Goal: Information Seeking & Learning: Learn about a topic

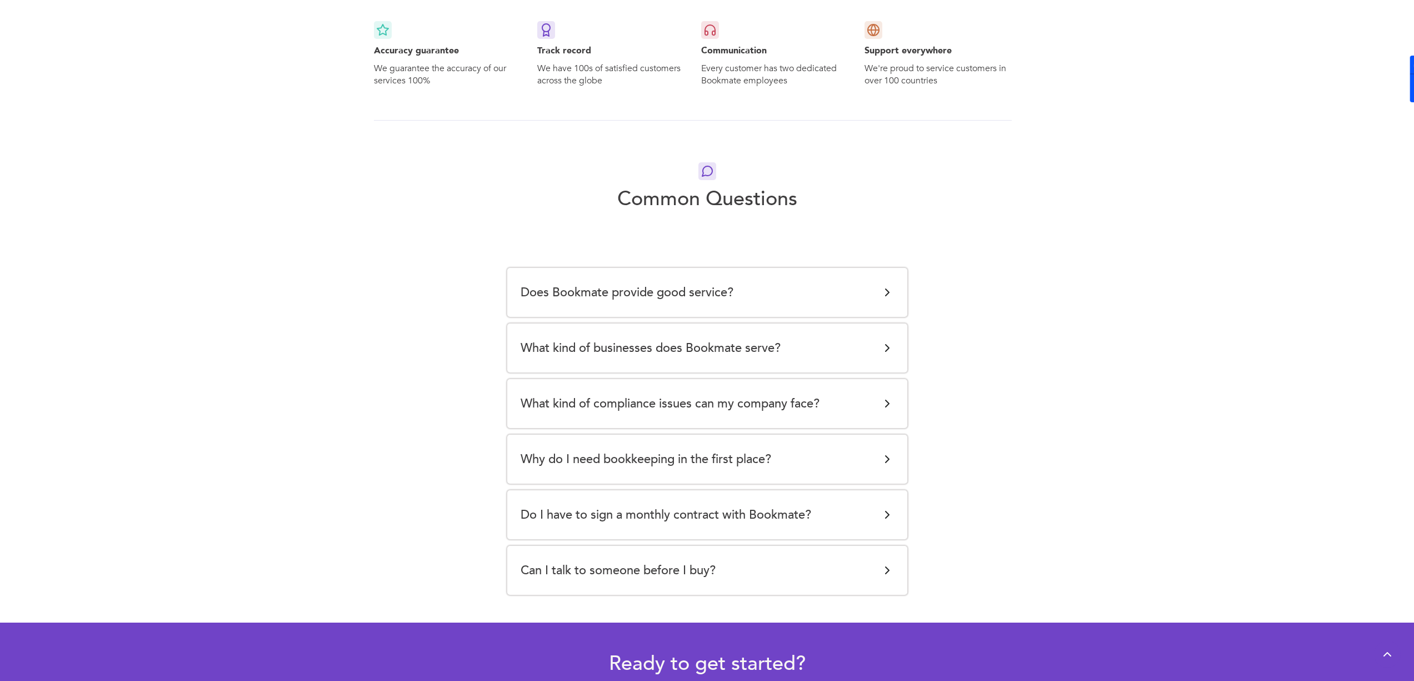
scroll to position [1888, 0]
click at [711, 453] on h5 "Why do I need bookkeeping in the first place?" at bounding box center [646, 458] width 251 height 22
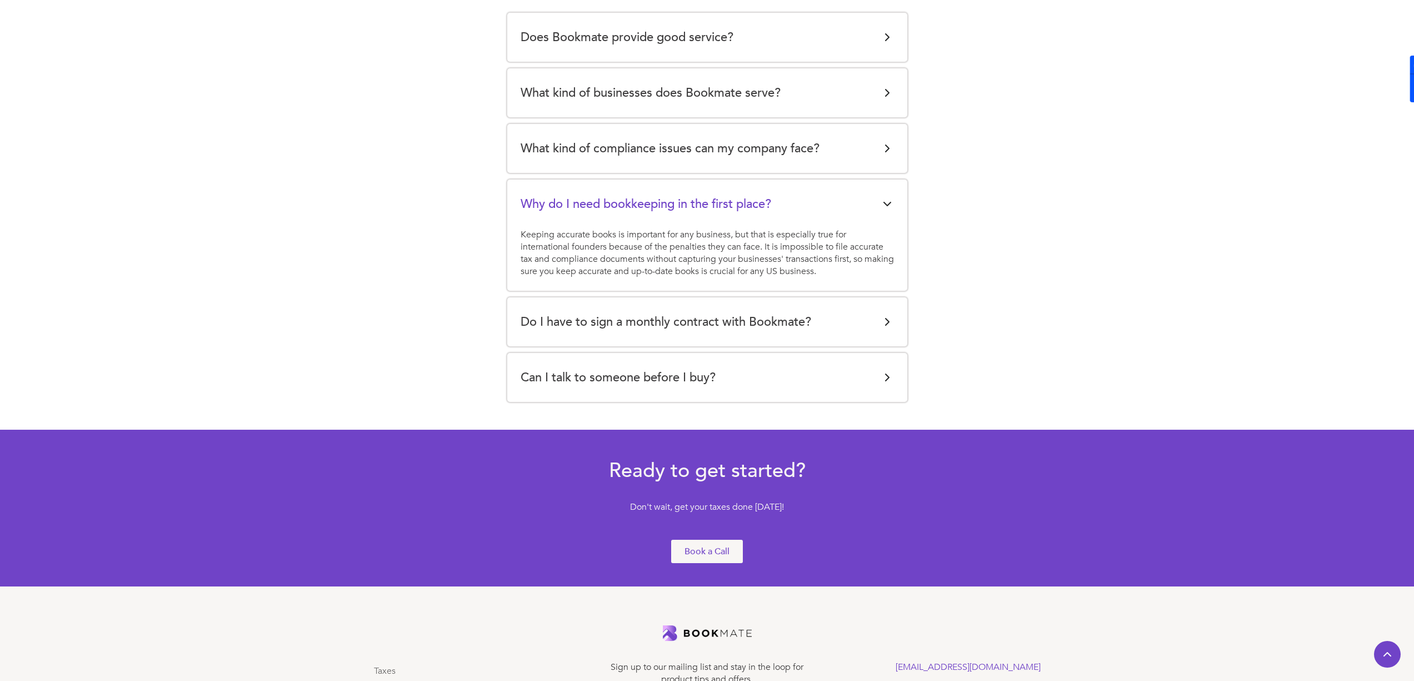
scroll to position [2144, 0]
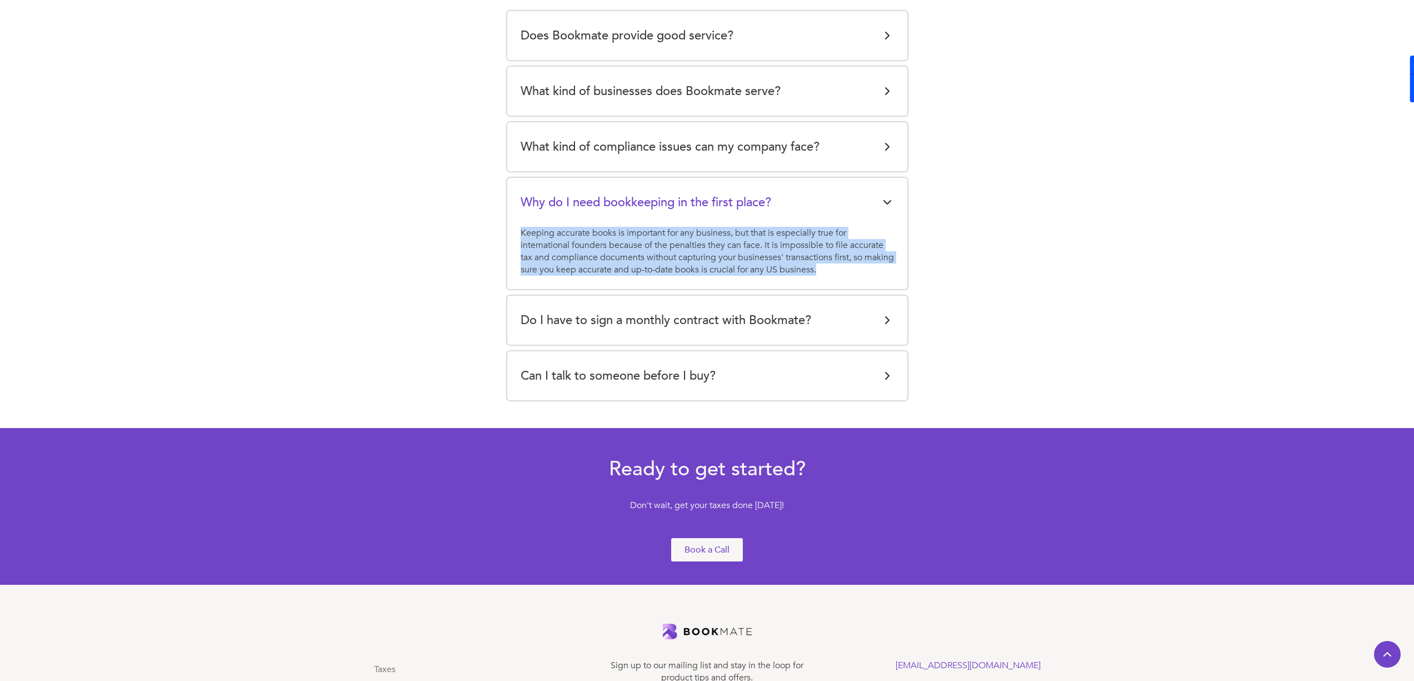
drag, startPoint x: 512, startPoint y: 229, endPoint x: 868, endPoint y: 292, distance: 362.1
click at [868, 292] on div "Does Bookmate provide good service? Providing great service quality at a fair p…" at bounding box center [707, 205] width 400 height 389
click at [480, 307] on div "Does Bookmate provide good service? Providing great service quality at a fair p…" at bounding box center [707, 203] width 667 height 394
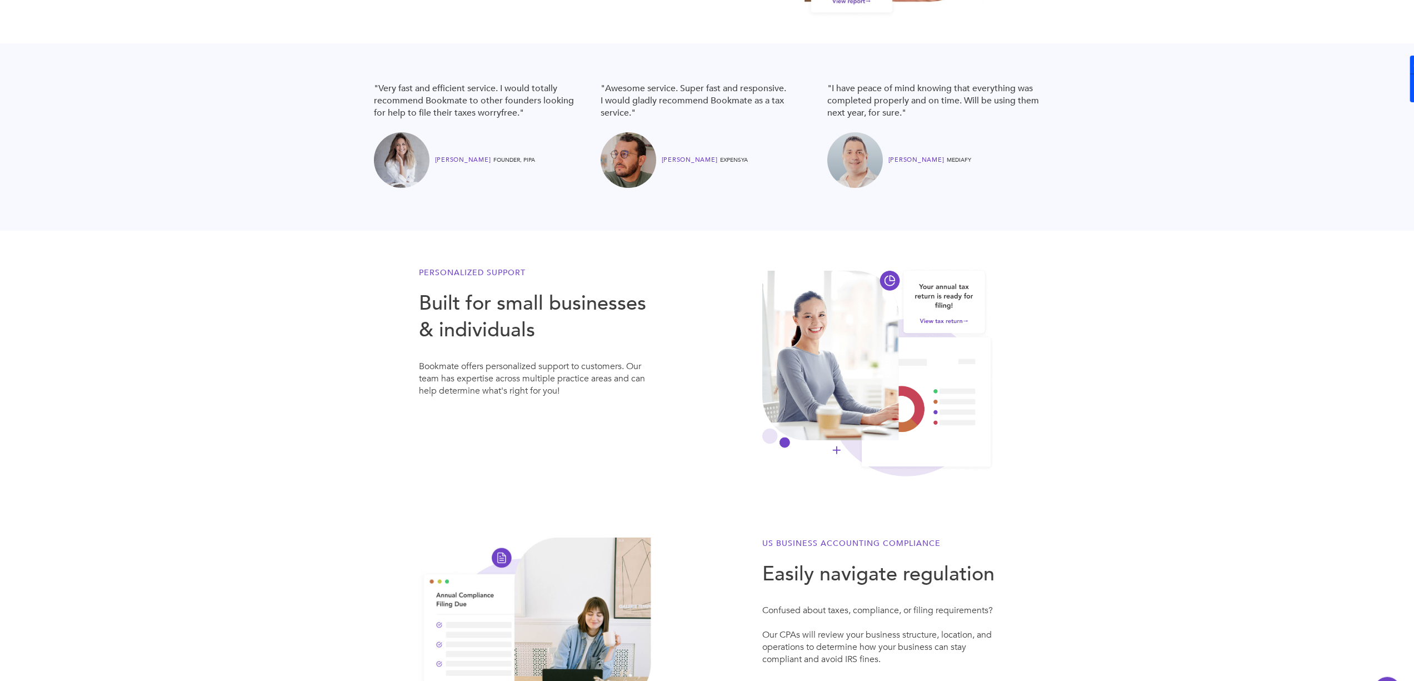
scroll to position [301, 0]
